Goal: Task Accomplishment & Management: Manage account settings

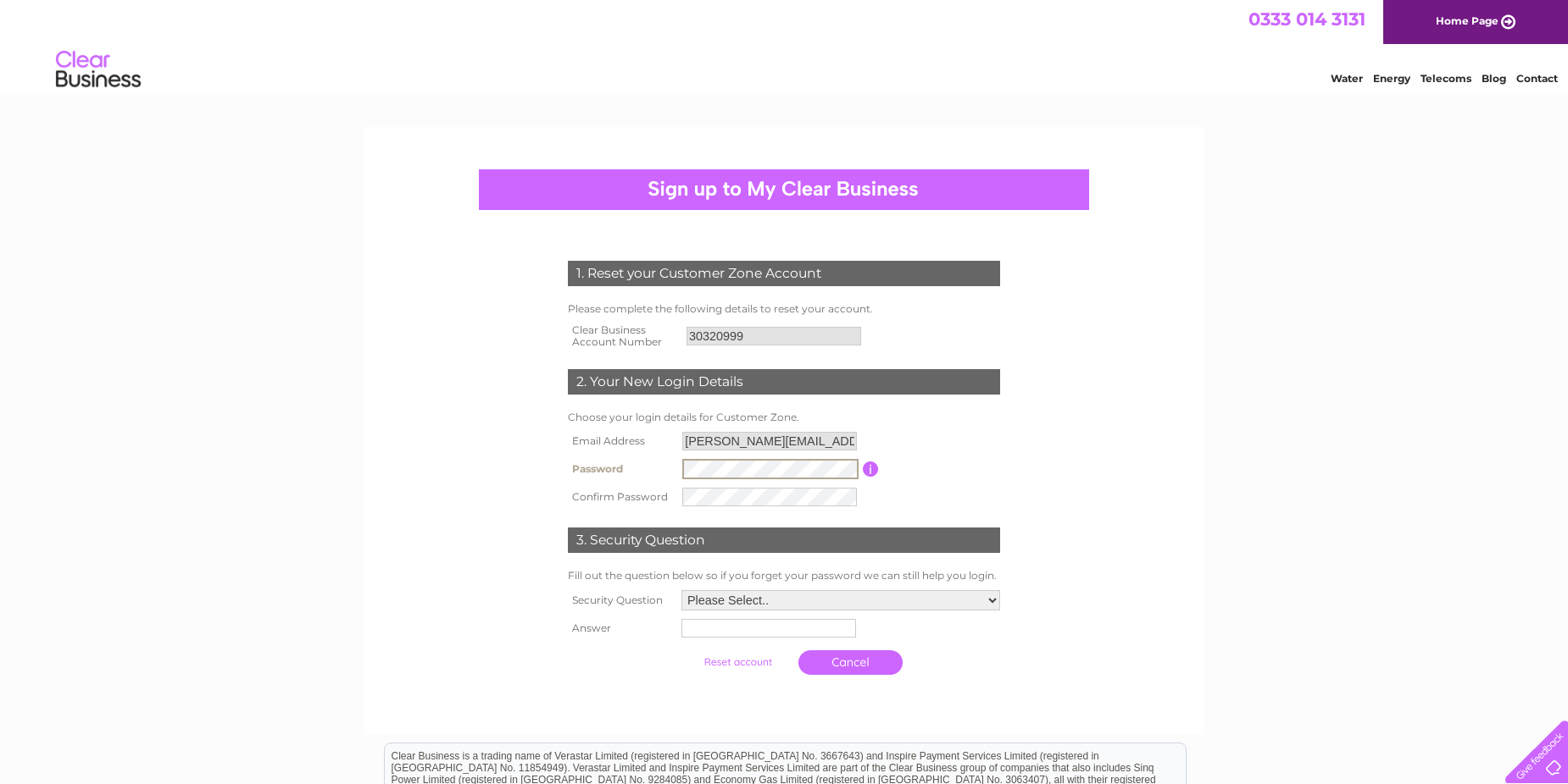
click at [686, 651] on input "submit" at bounding box center [737, 662] width 104 height 24
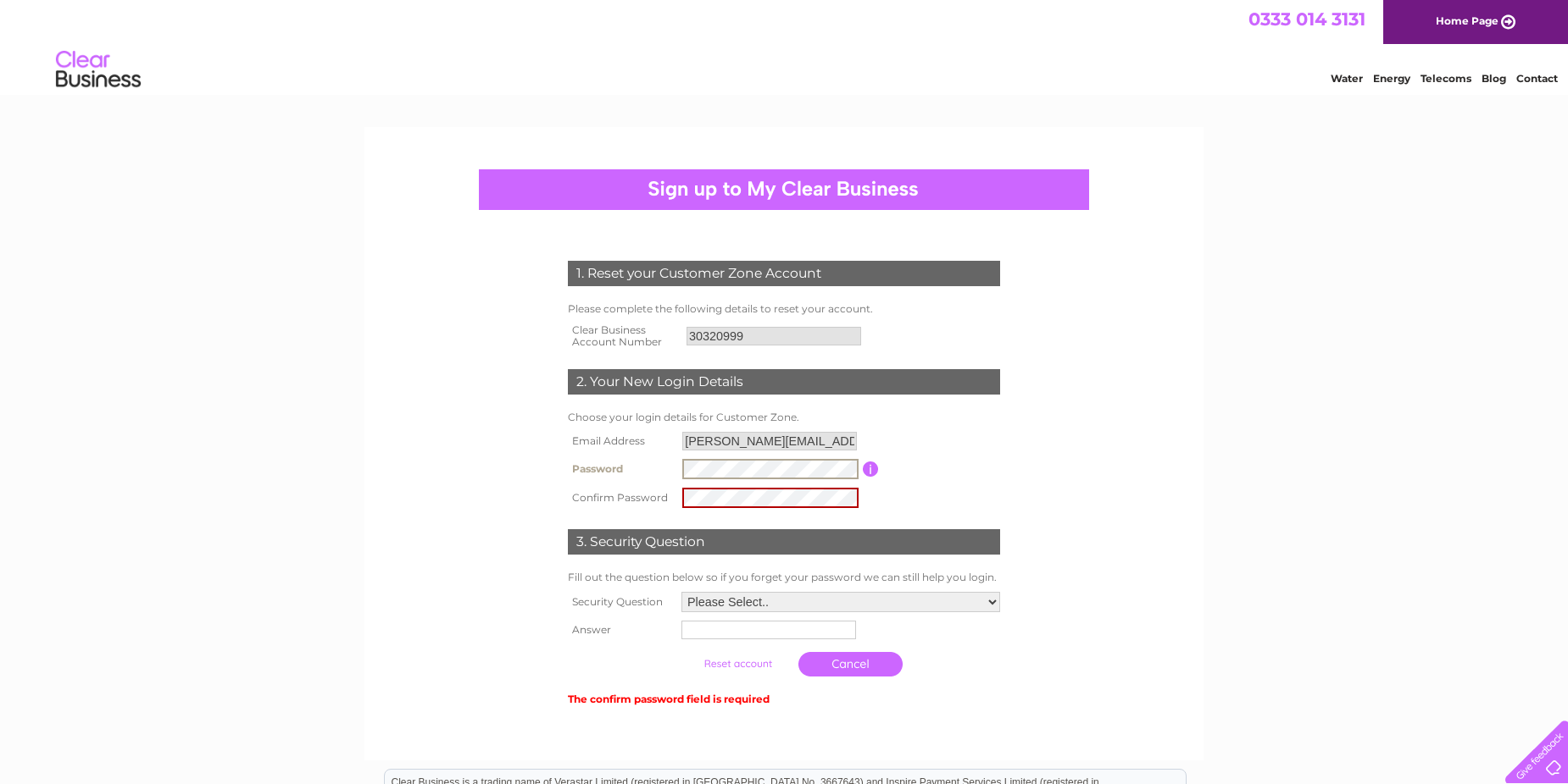
click at [686, 652] on input "submit" at bounding box center [737, 664] width 104 height 24
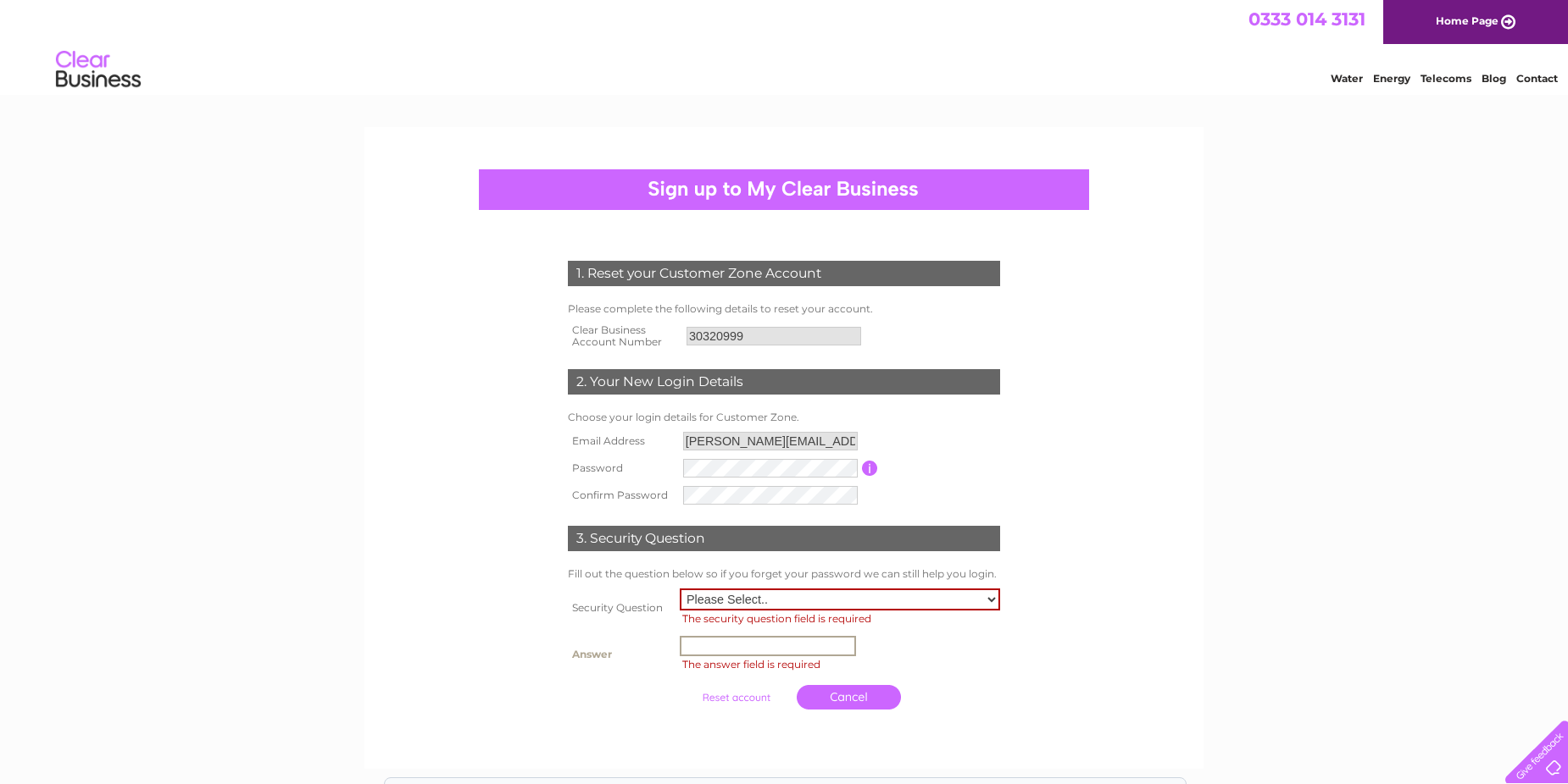
click at [683, 649] on input "text" at bounding box center [768, 647] width 176 height 21
type input "Stornoway"
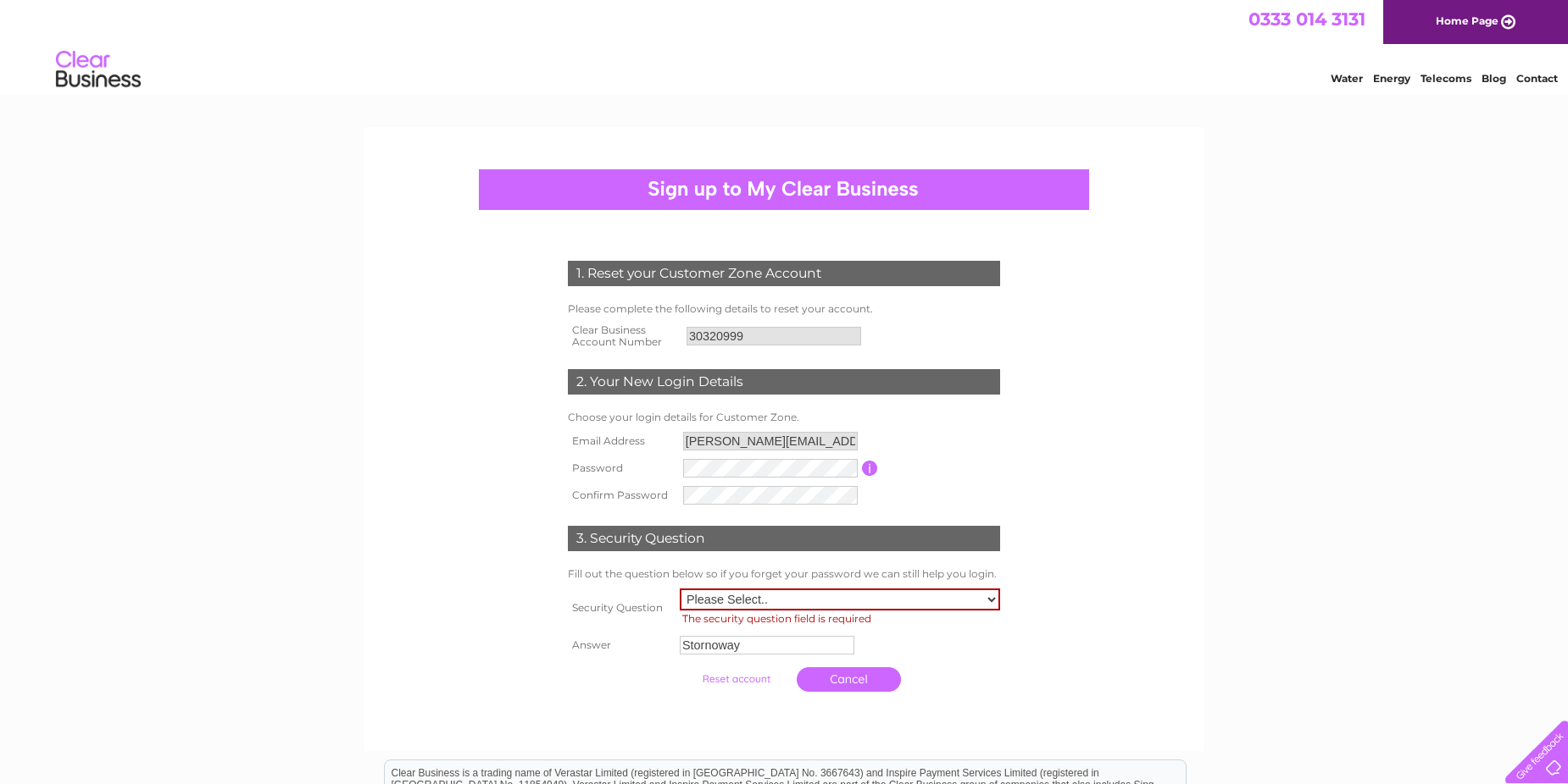
click at [746, 682] on input "submit" at bounding box center [736, 679] width 104 height 24
click at [746, 680] on input "submit" at bounding box center [736, 679] width 104 height 24
click at [992, 597] on select "Please Select.. In what town or city was your first job? In what town or city d…" at bounding box center [840, 599] width 321 height 22
select select "1"
click at [680, 588] on select "Please Select.. In what town or city was your first job? In what town or city d…" at bounding box center [840, 599] width 321 height 22
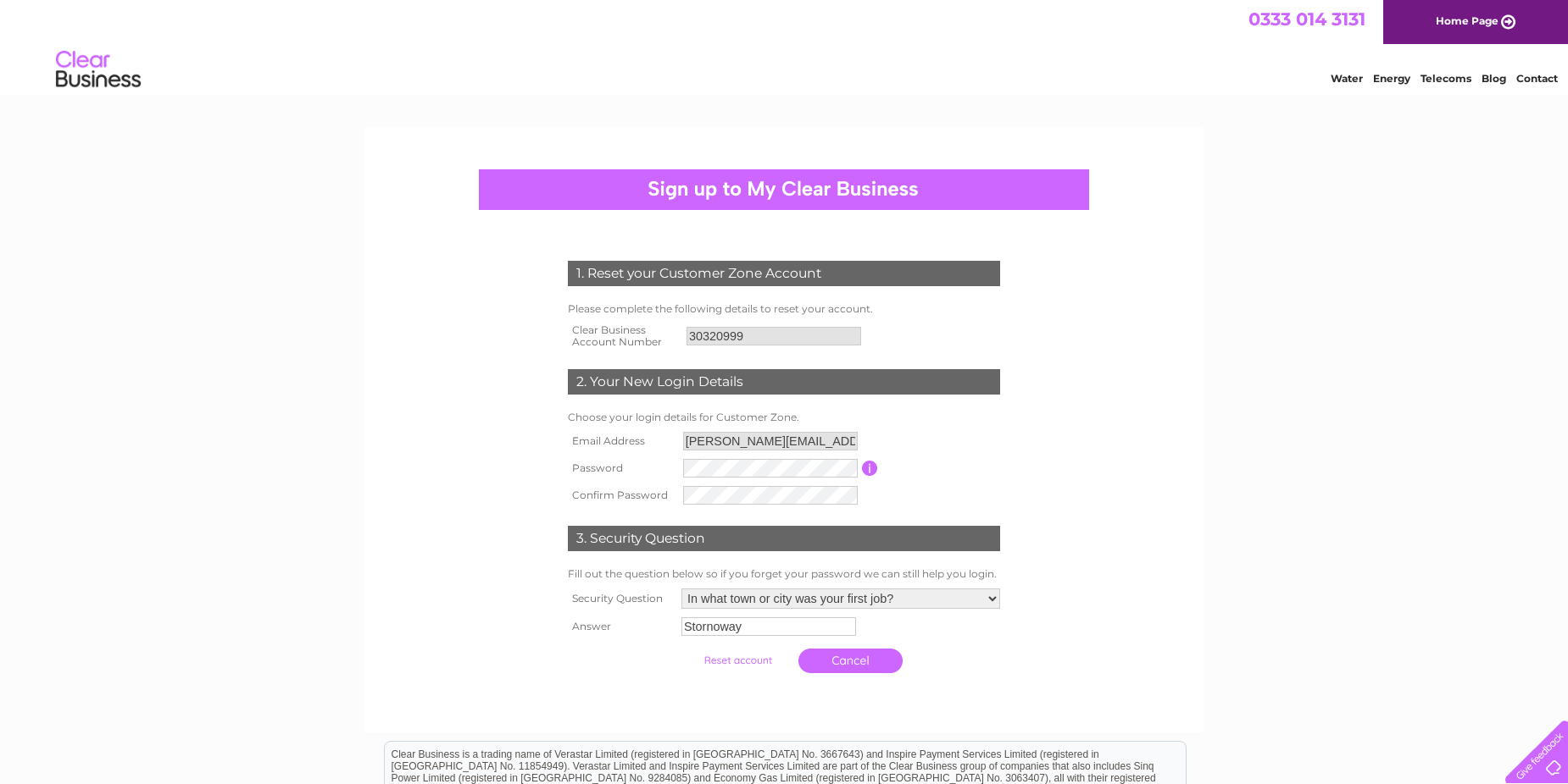
click at [728, 665] on input "submit" at bounding box center [737, 660] width 104 height 24
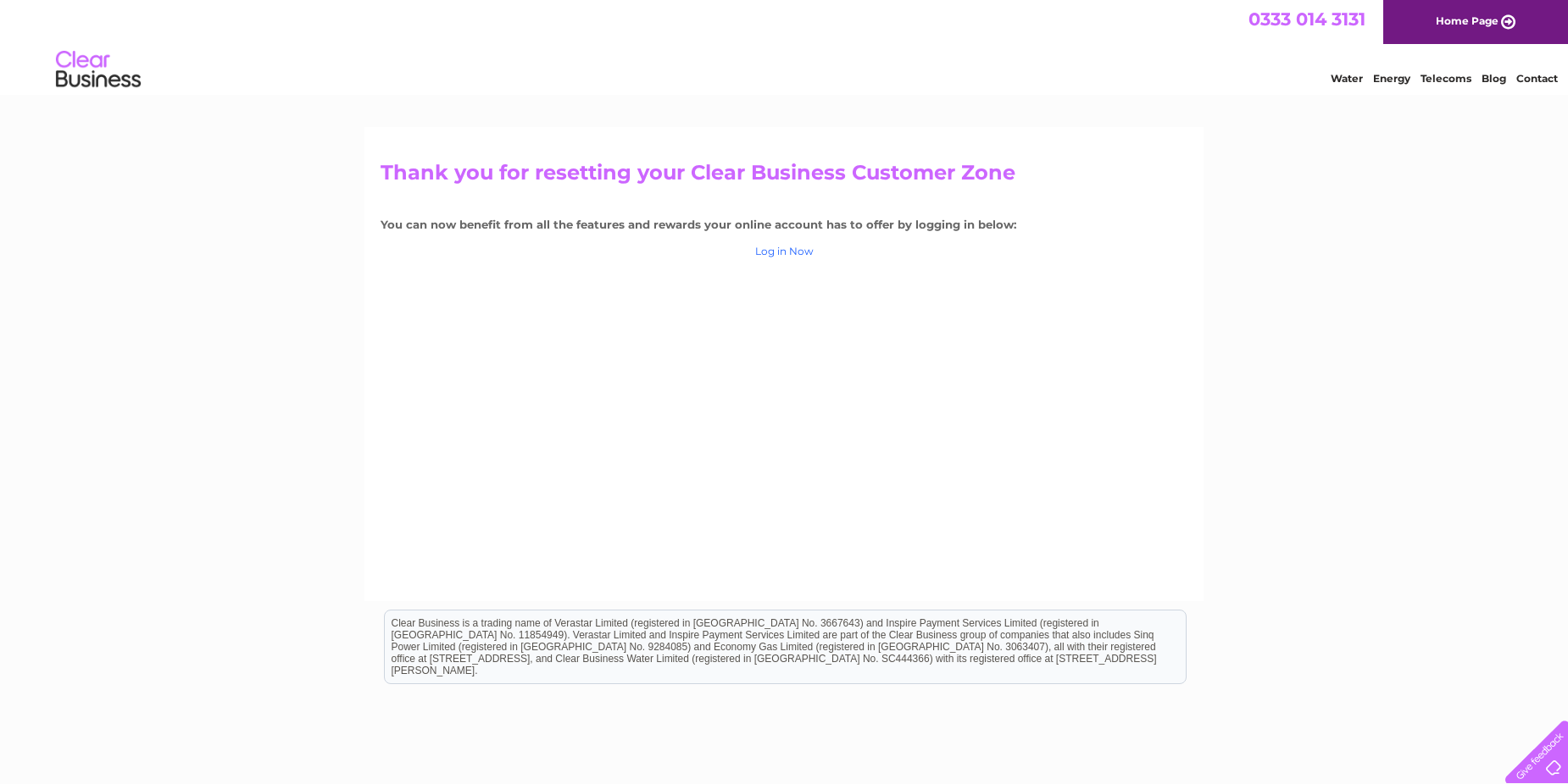
click at [791, 251] on link "Log in Now" at bounding box center [784, 251] width 58 height 13
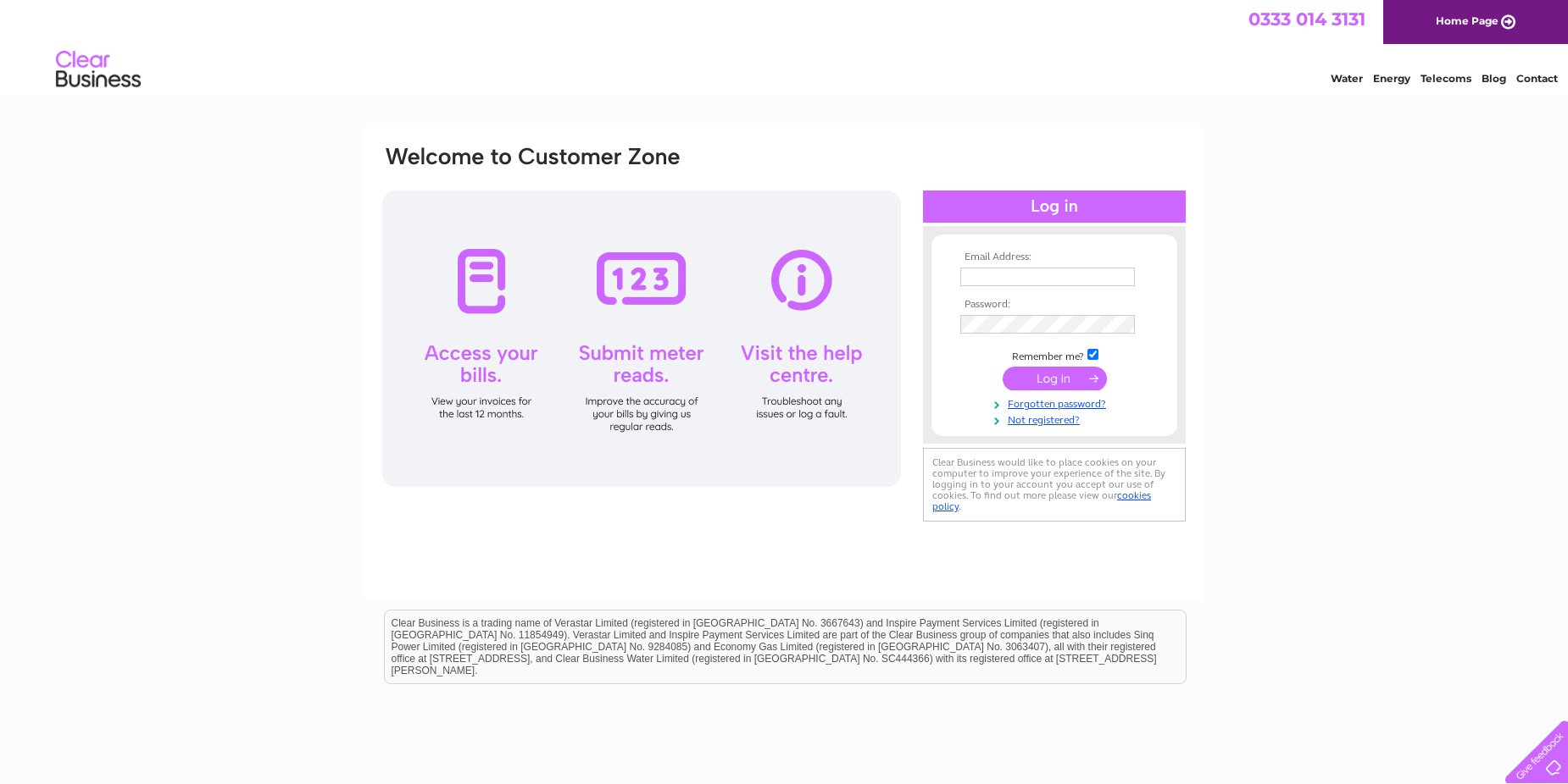
type input "[PERSON_NAME][EMAIL_ADDRESS][DOMAIN_NAME]"
click at [1060, 372] on input "submit" at bounding box center [1054, 378] width 104 height 24
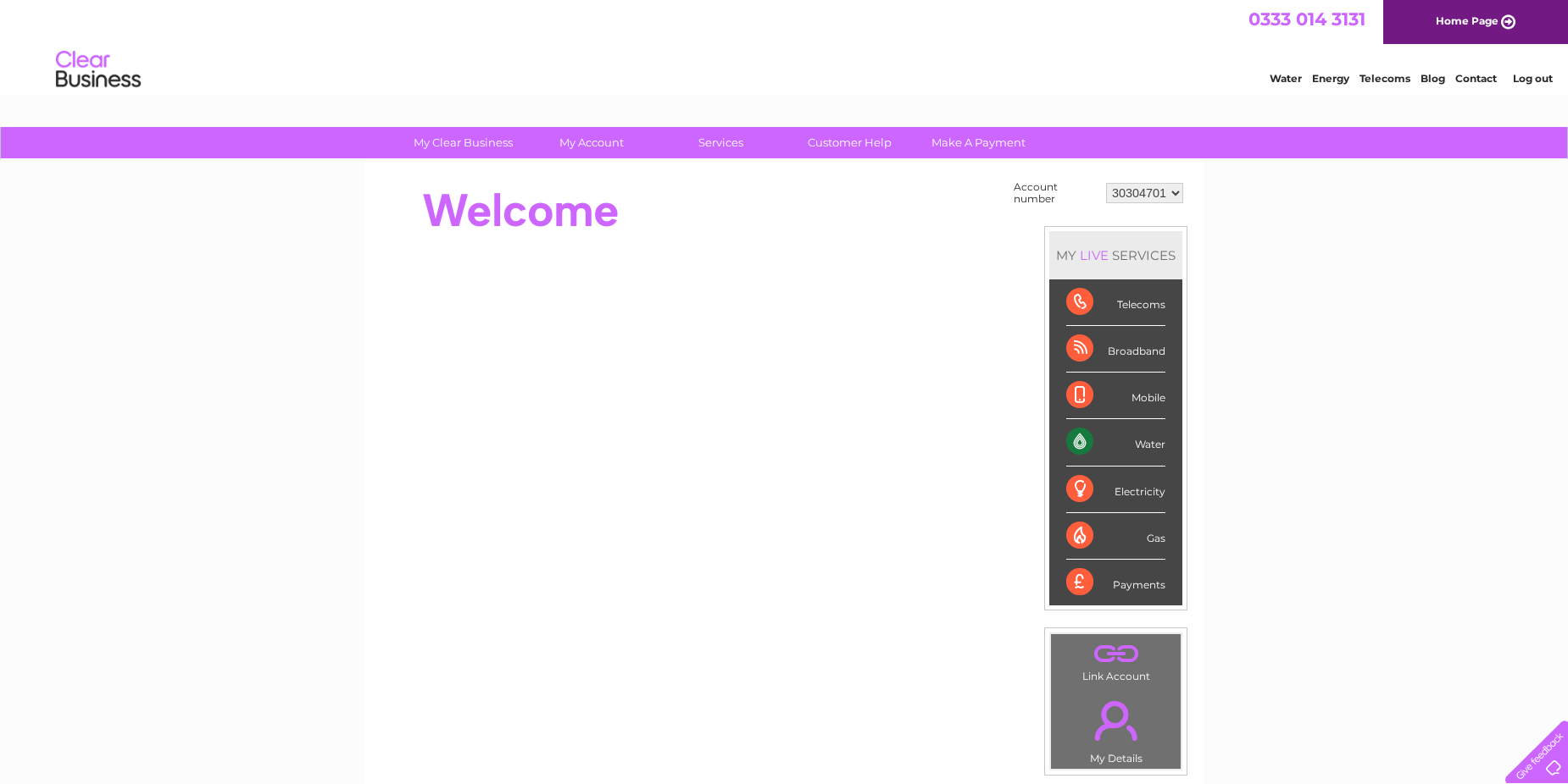
click at [1176, 192] on select "30304701" at bounding box center [1145, 194] width 77 height 21
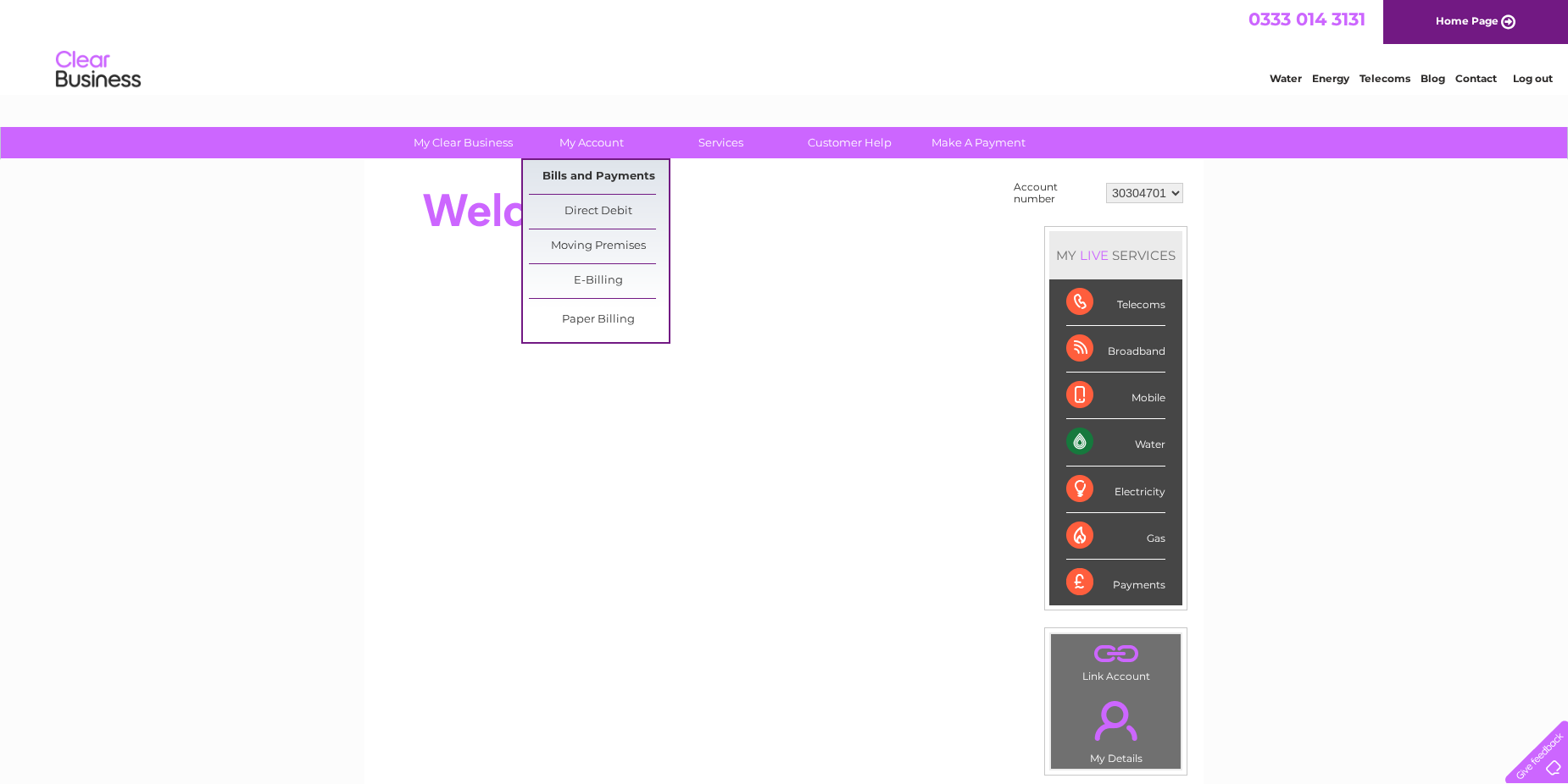
click at [580, 178] on link "Bills and Payments" at bounding box center [598, 177] width 140 height 34
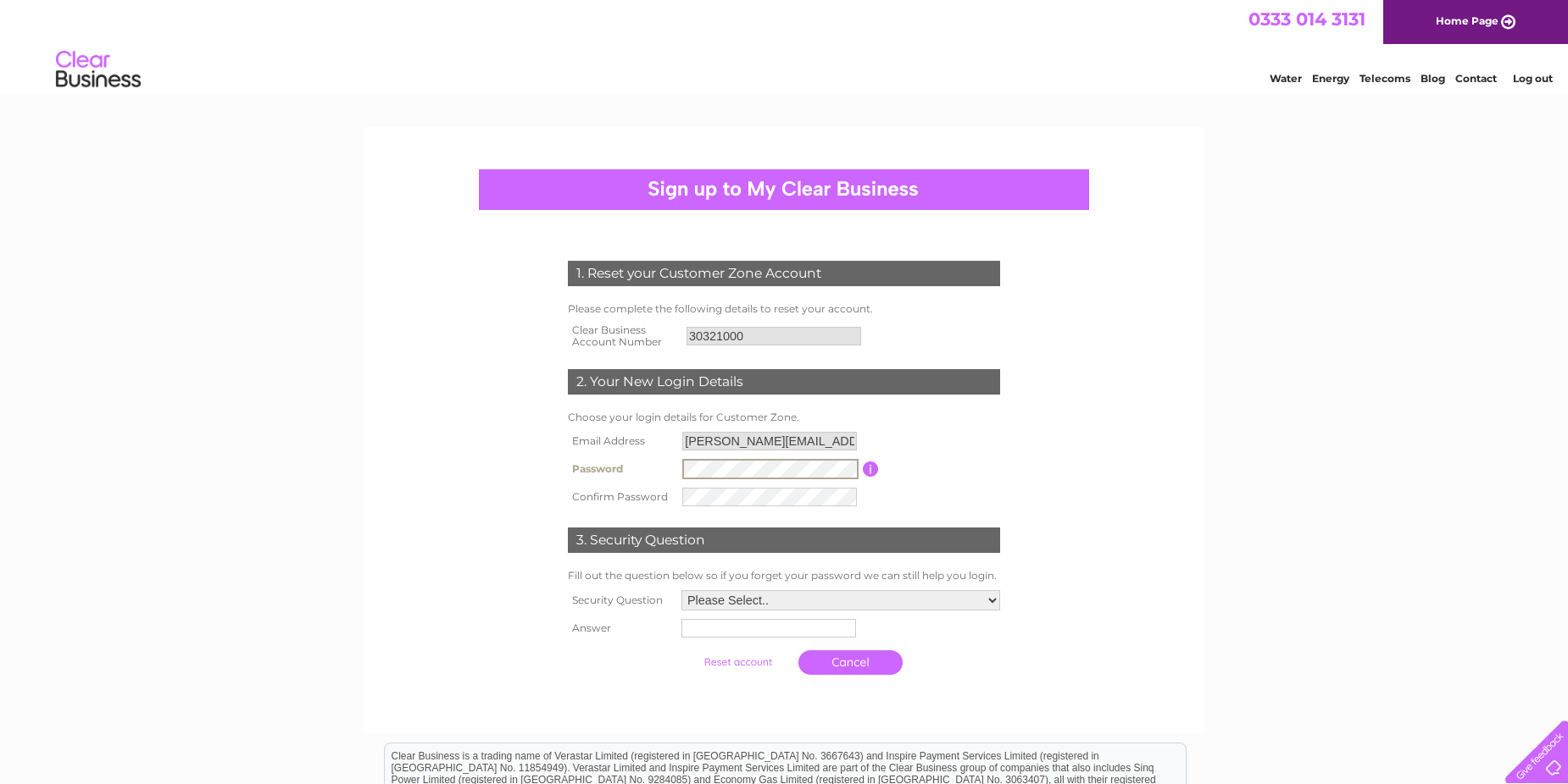
click at [686, 651] on input "submit" at bounding box center [737, 662] width 104 height 24
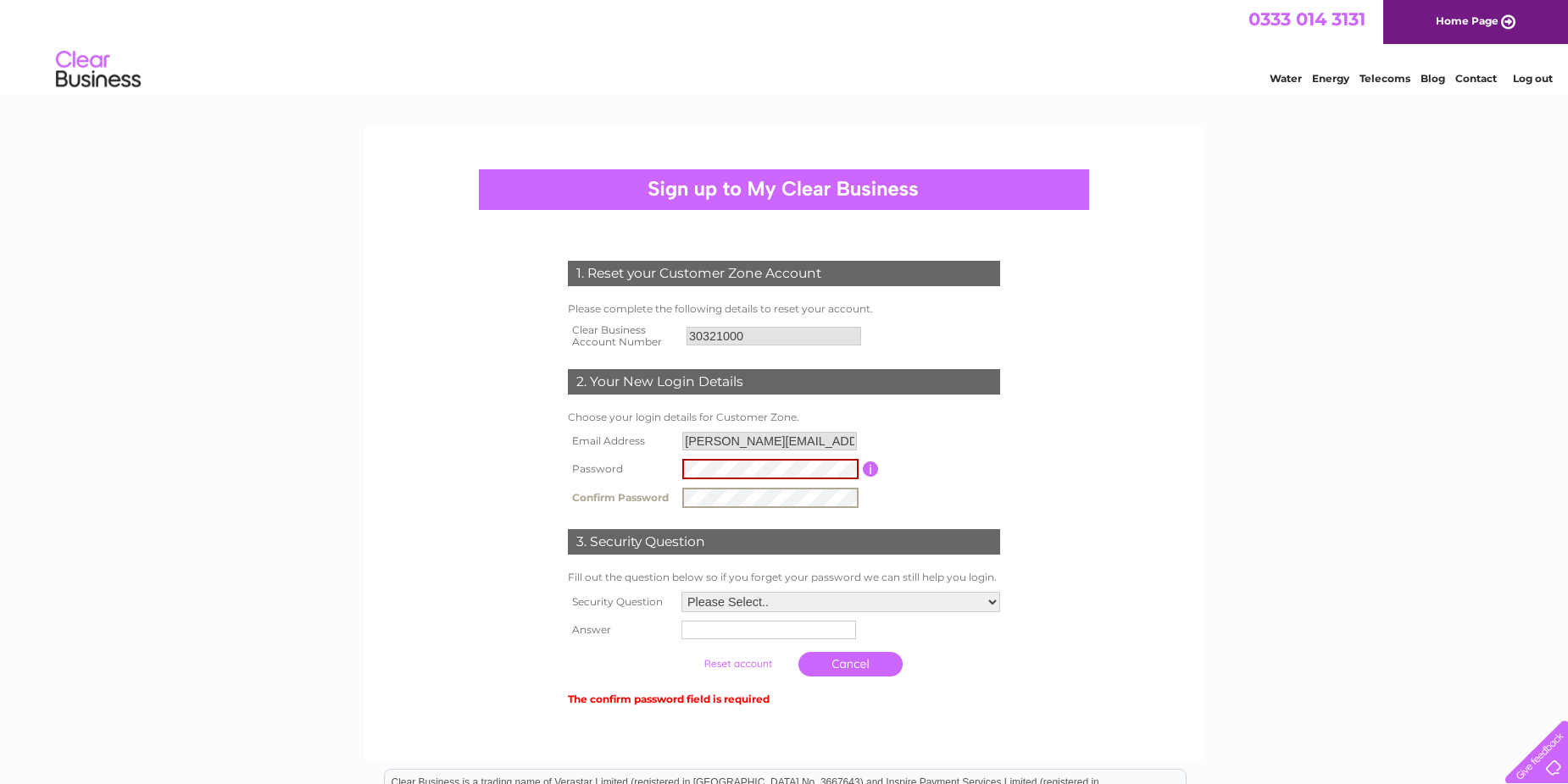
click at [686, 652] on input "submit" at bounding box center [737, 664] width 104 height 24
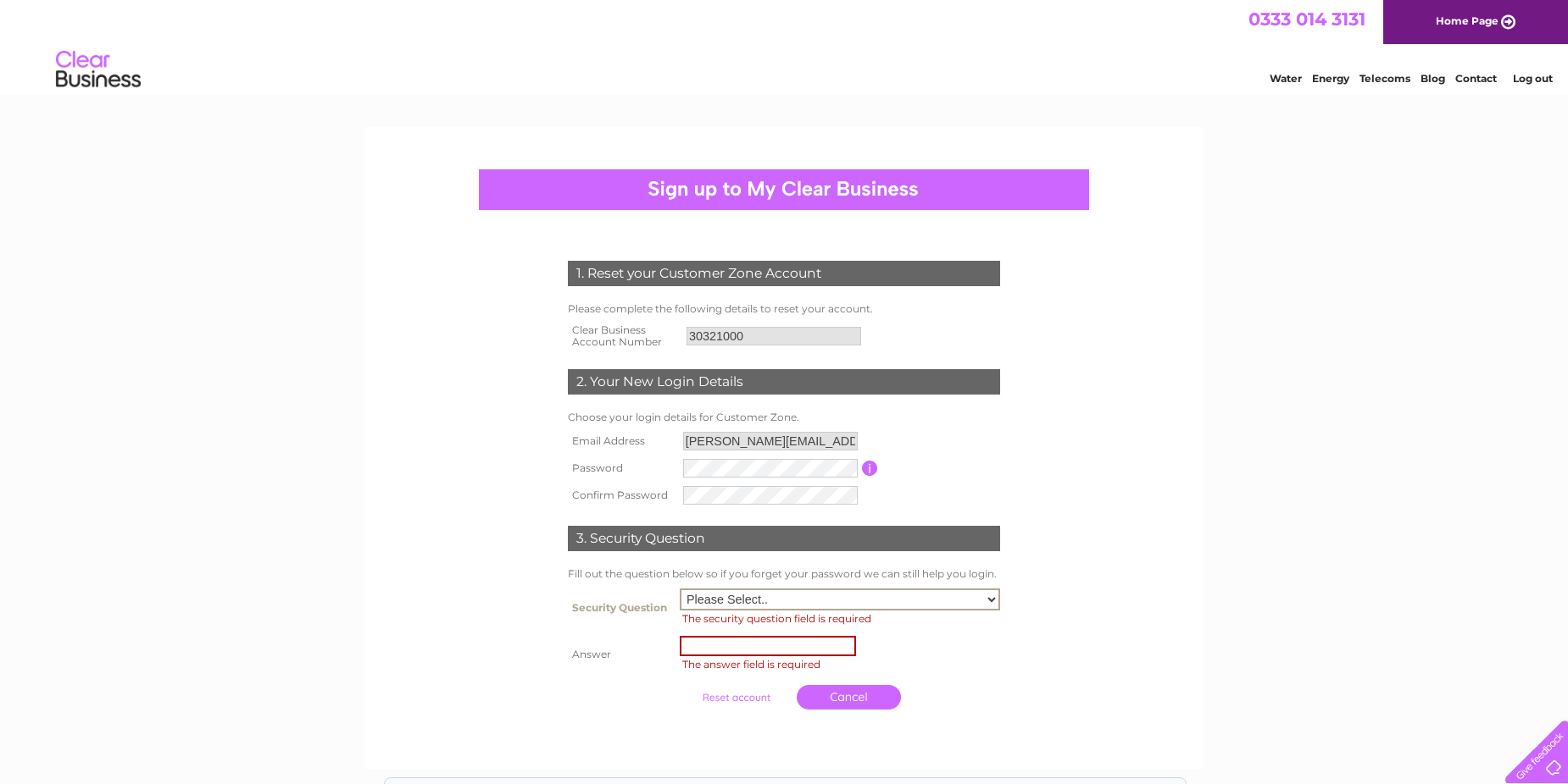
click at [991, 598] on select "Please Select.. In what town or city was your first job? In what town or city d…" at bounding box center [840, 599] width 321 height 22
select select "1"
click at [680, 588] on select "Please Select.. In what town or city was your first job? In what town or city d…" at bounding box center [840, 599] width 321 height 22
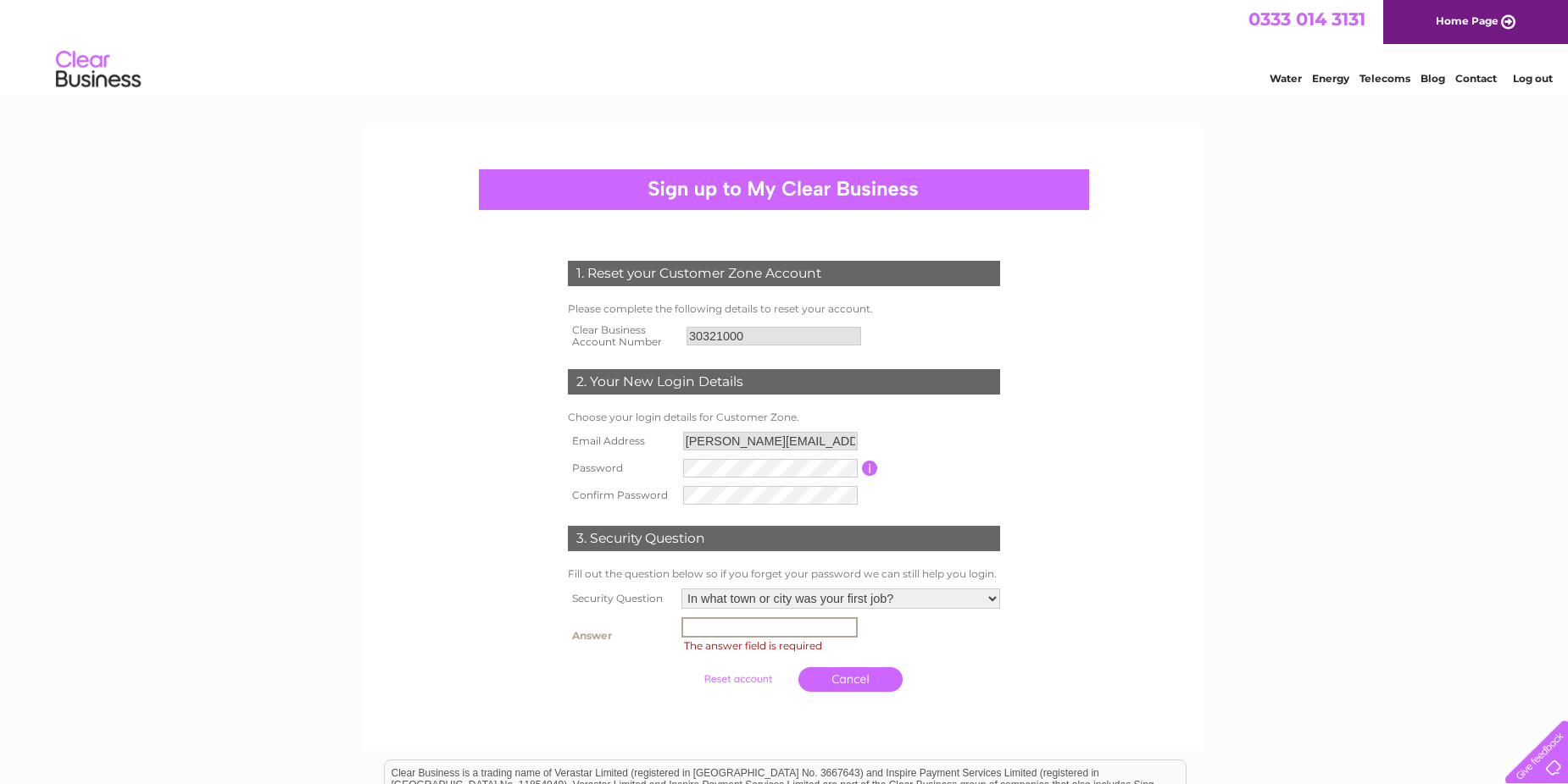
click at [733, 637] on td "The answer field is required" at bounding box center [841, 635] width 327 height 46
type input "Stornoway"
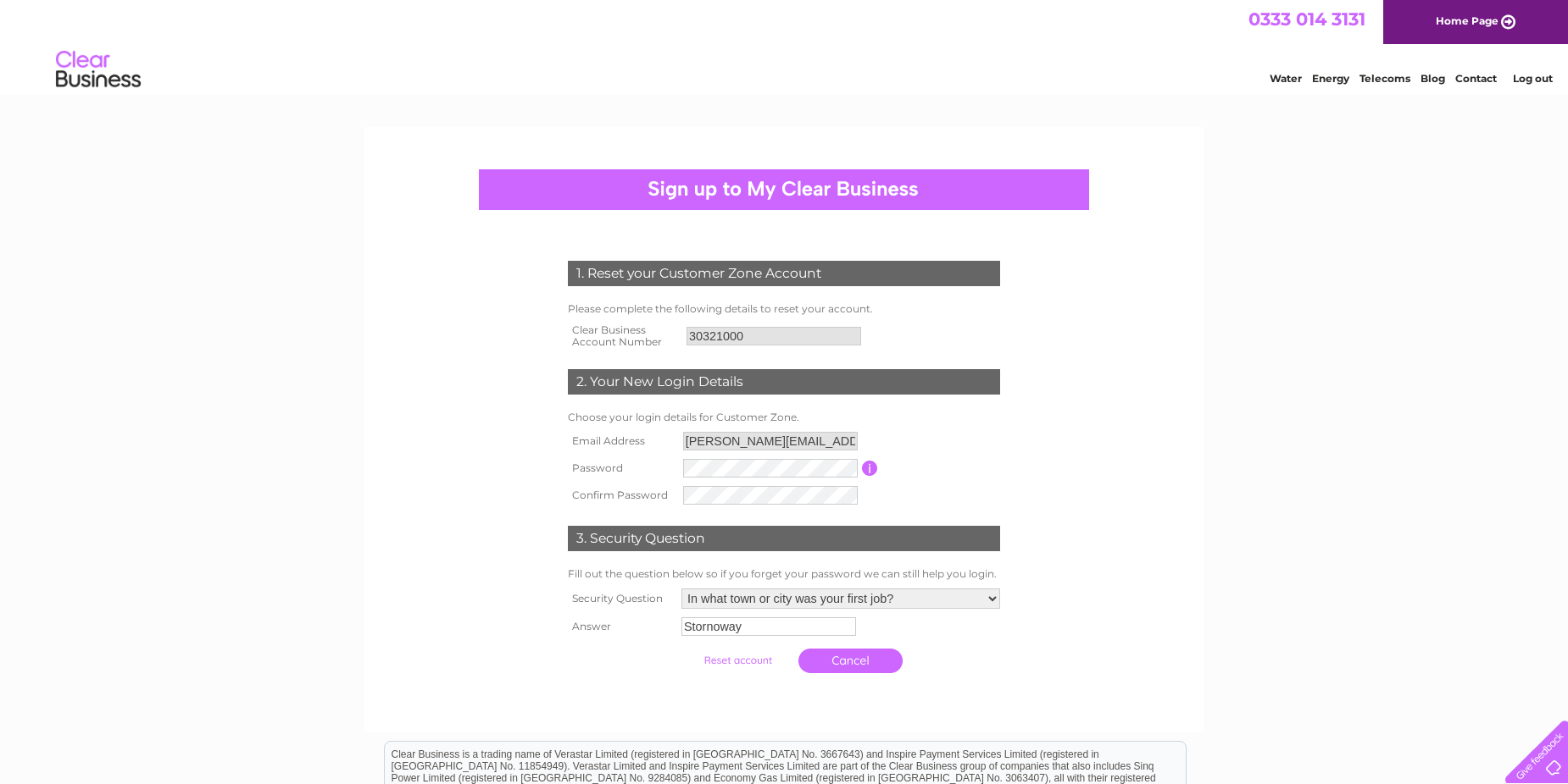
click at [746, 658] on input "submit" at bounding box center [737, 660] width 104 height 24
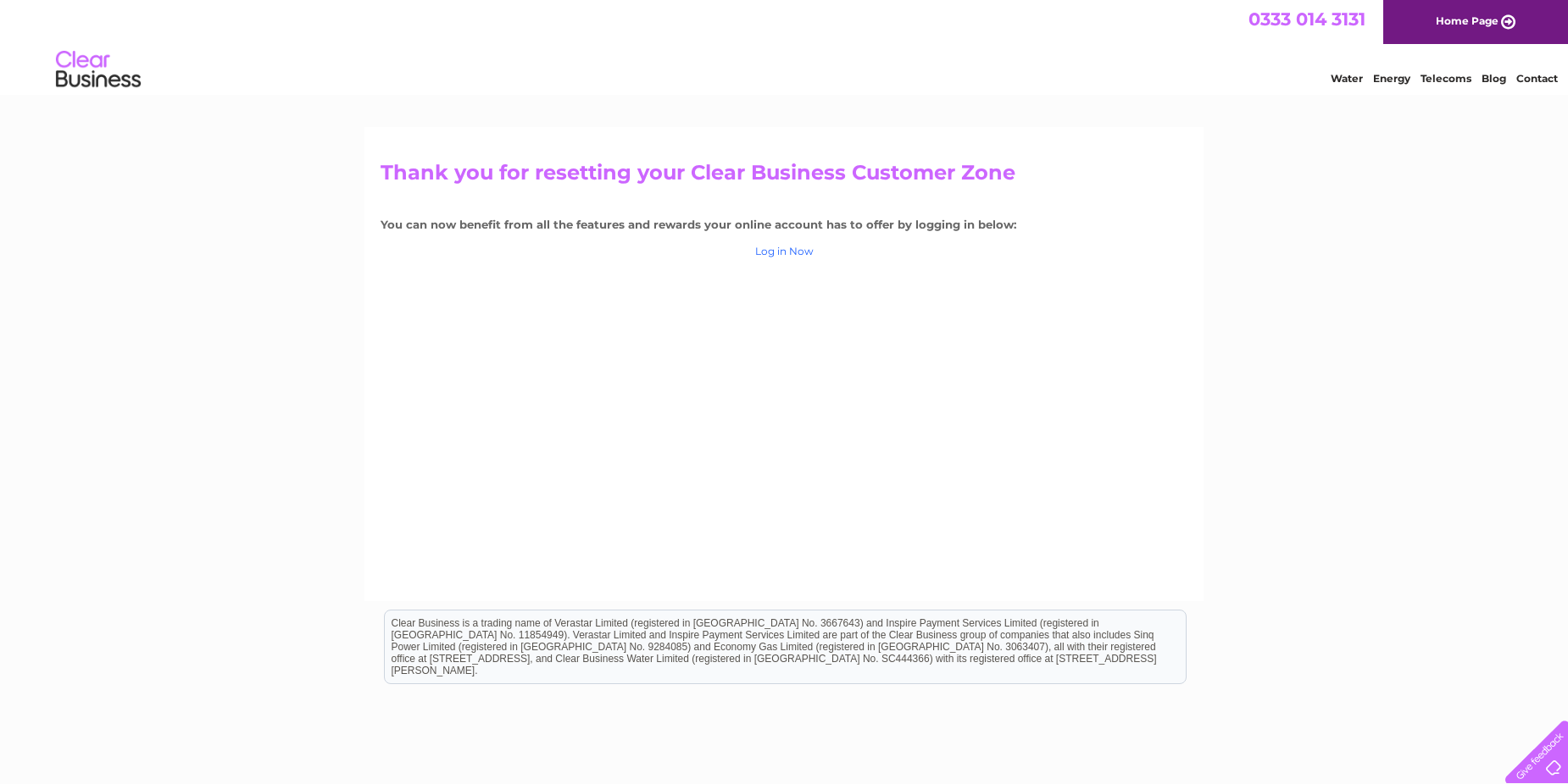
click at [774, 244] on link "Log in Now" at bounding box center [784, 251] width 58 height 13
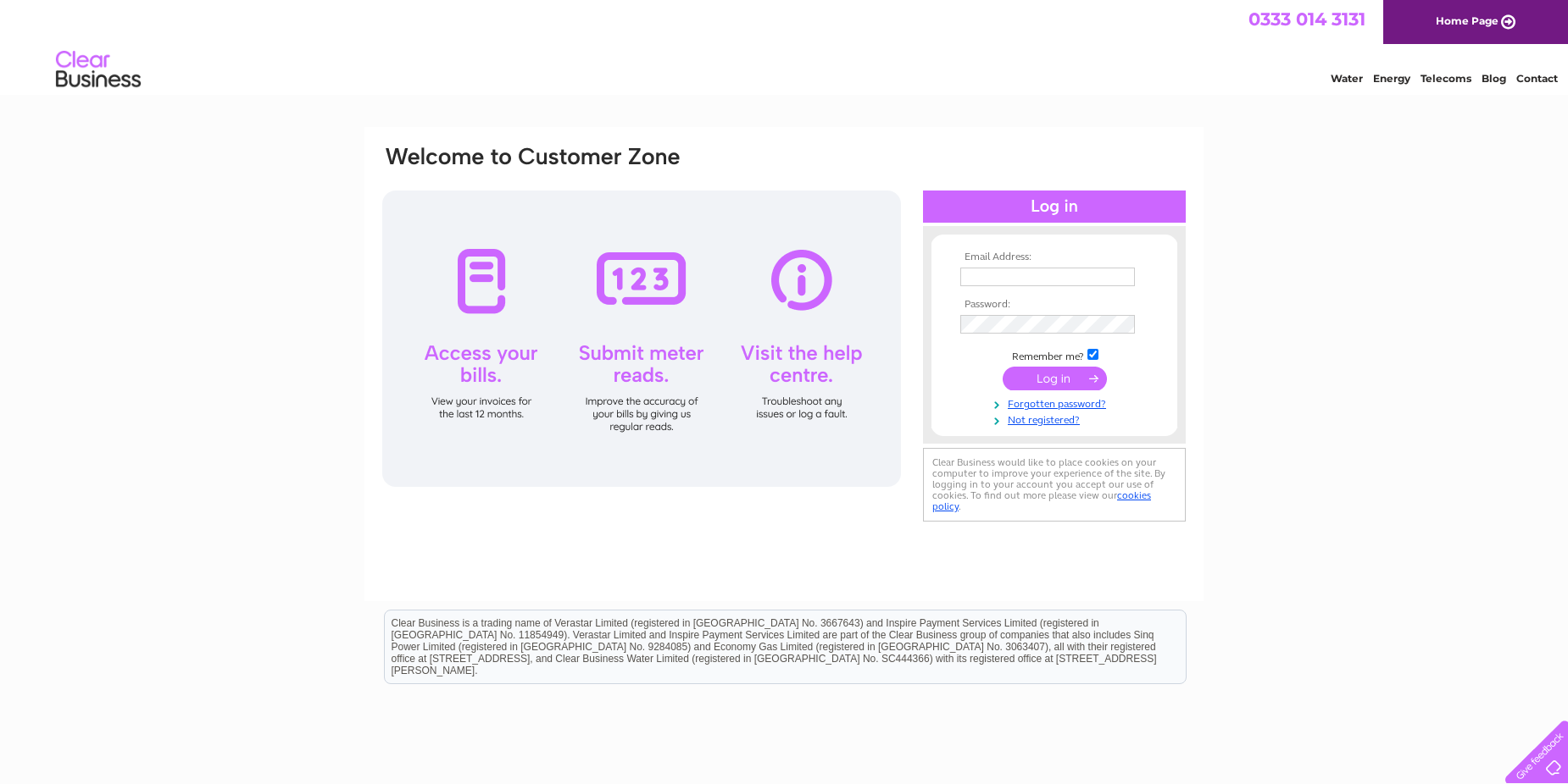
type input "john@angusmaciver.co.uk"
click at [1050, 378] on input "submit" at bounding box center [1054, 378] width 104 height 24
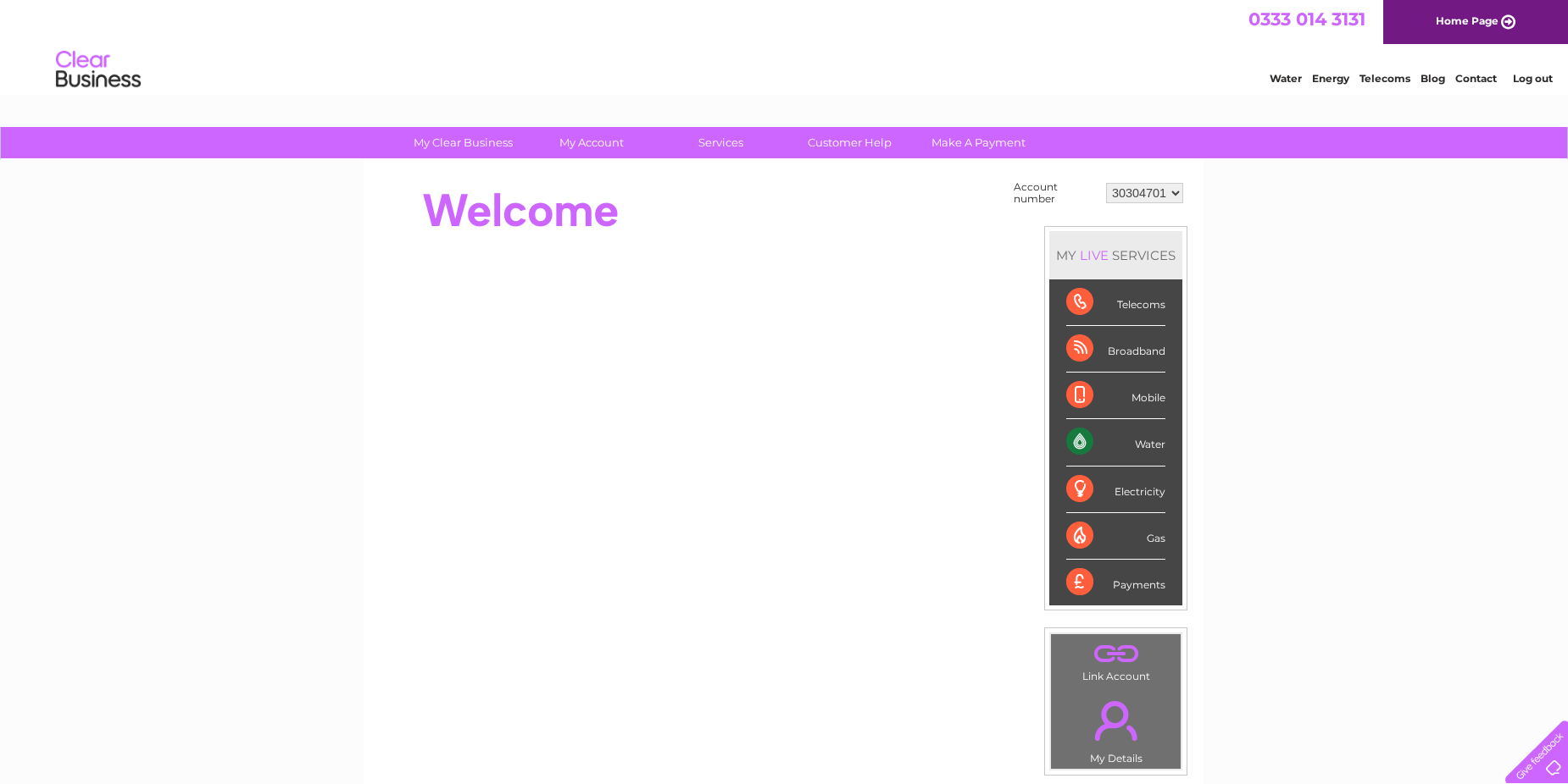
click at [1171, 192] on select "30304701" at bounding box center [1145, 194] width 77 height 21
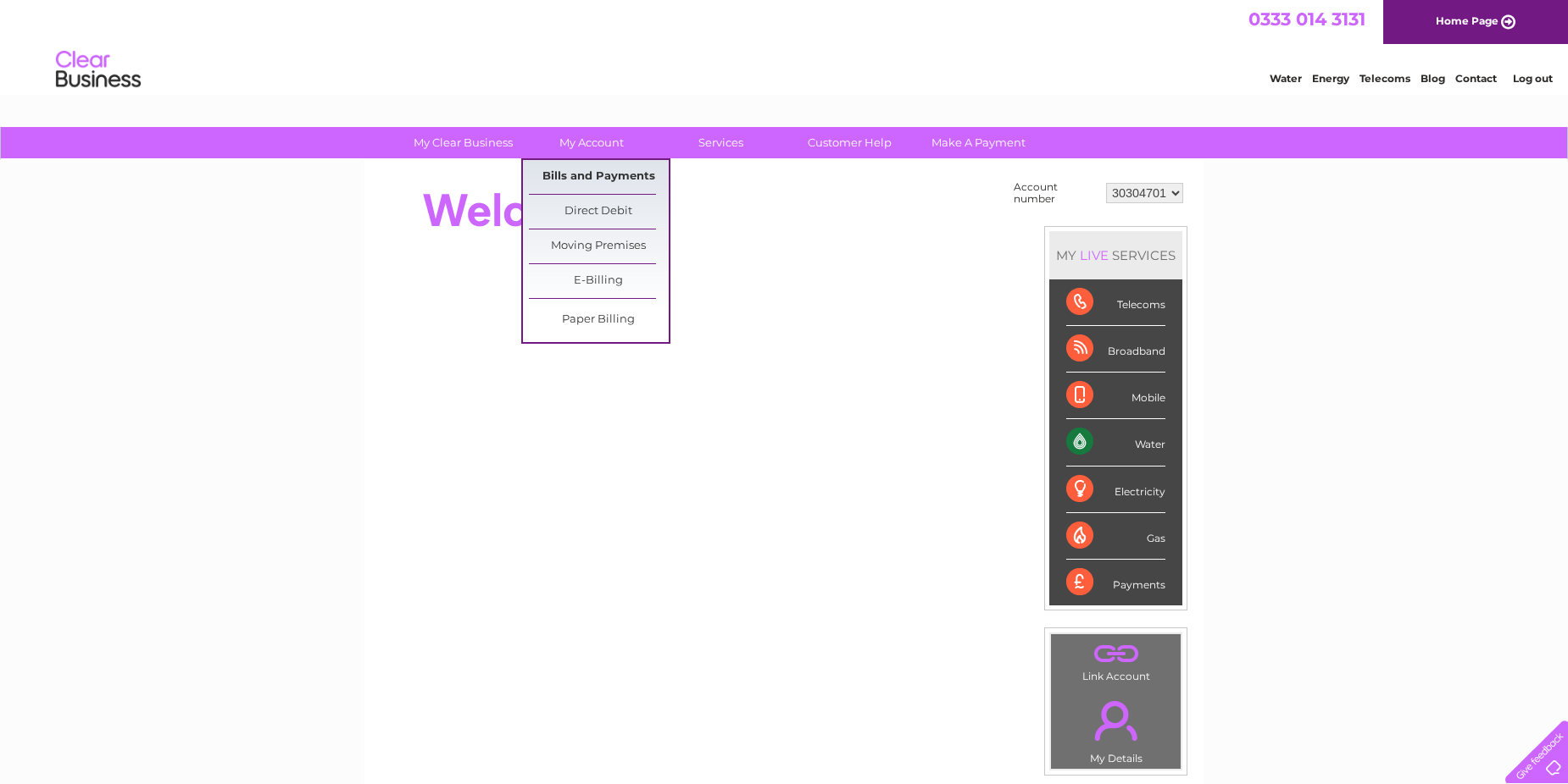
click at [590, 171] on link "Bills and Payments" at bounding box center [598, 177] width 140 height 34
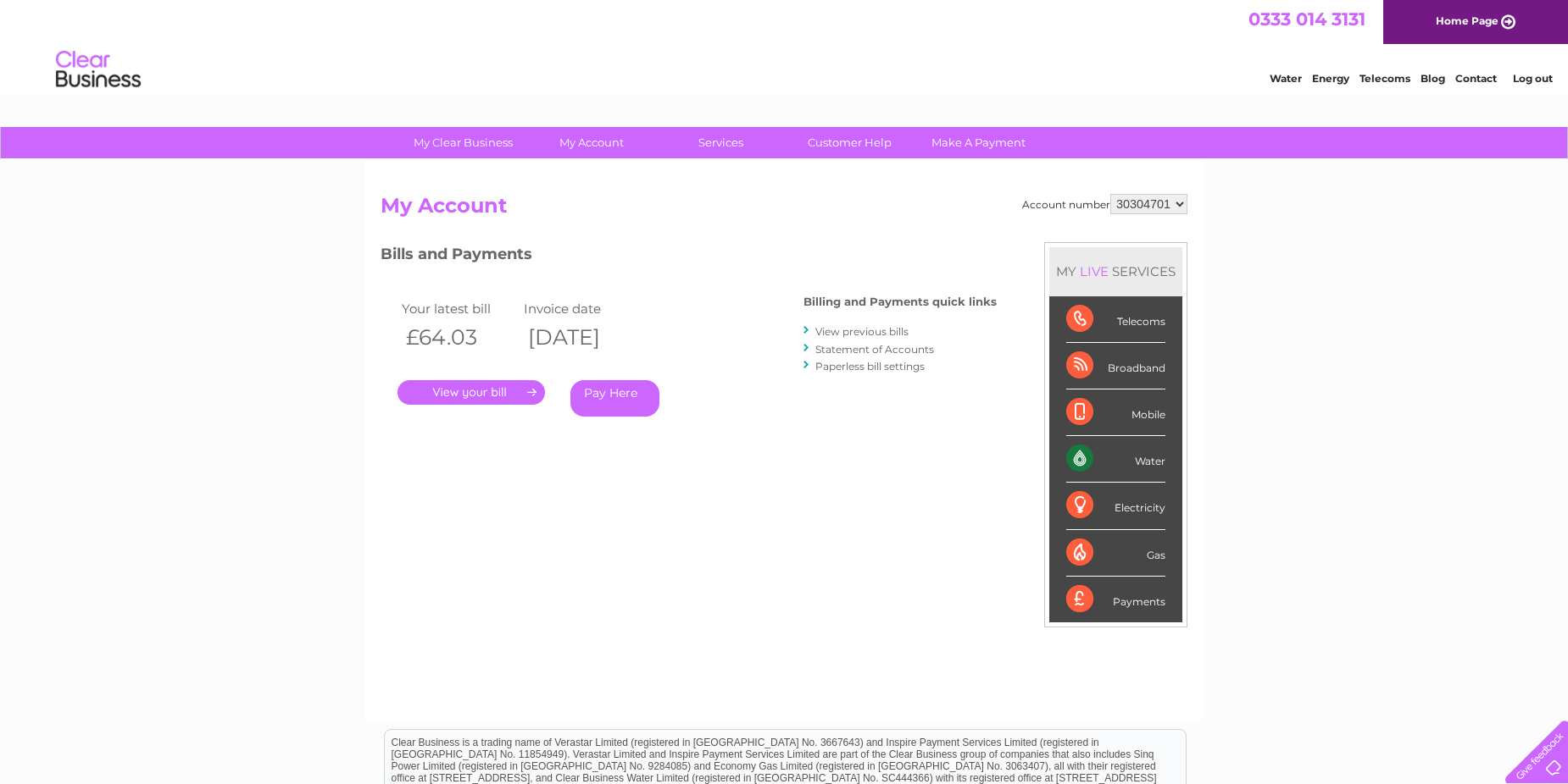
click at [595, 178] on div "Account number 30304701 My Account MY LIVE SERVICES Telecoms Broadband Mobile W…" at bounding box center [784, 440] width 839 height 560
click at [1180, 201] on select "30304701" at bounding box center [1148, 204] width 77 height 21
